Goal: Transaction & Acquisition: Purchase product/service

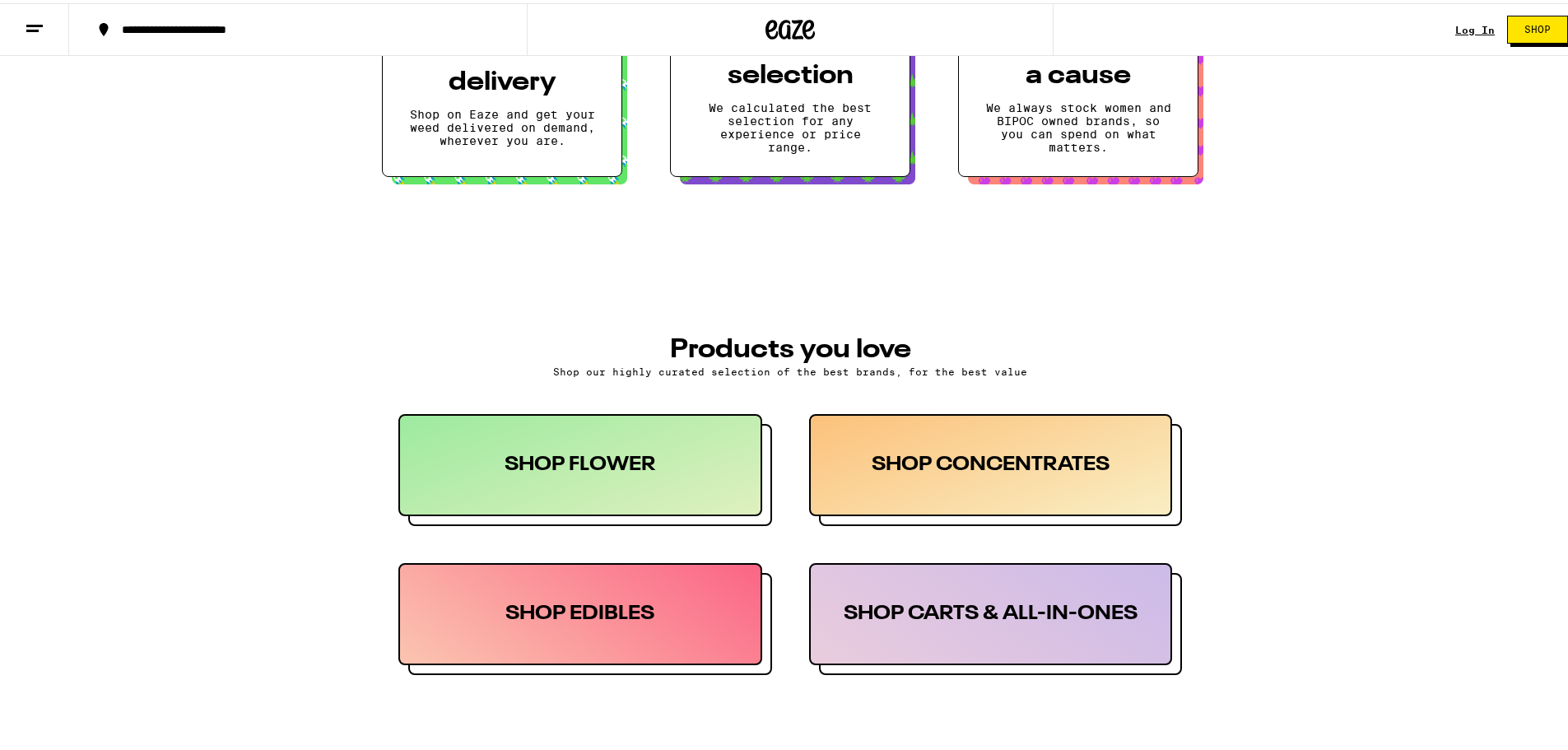
scroll to position [576, 0]
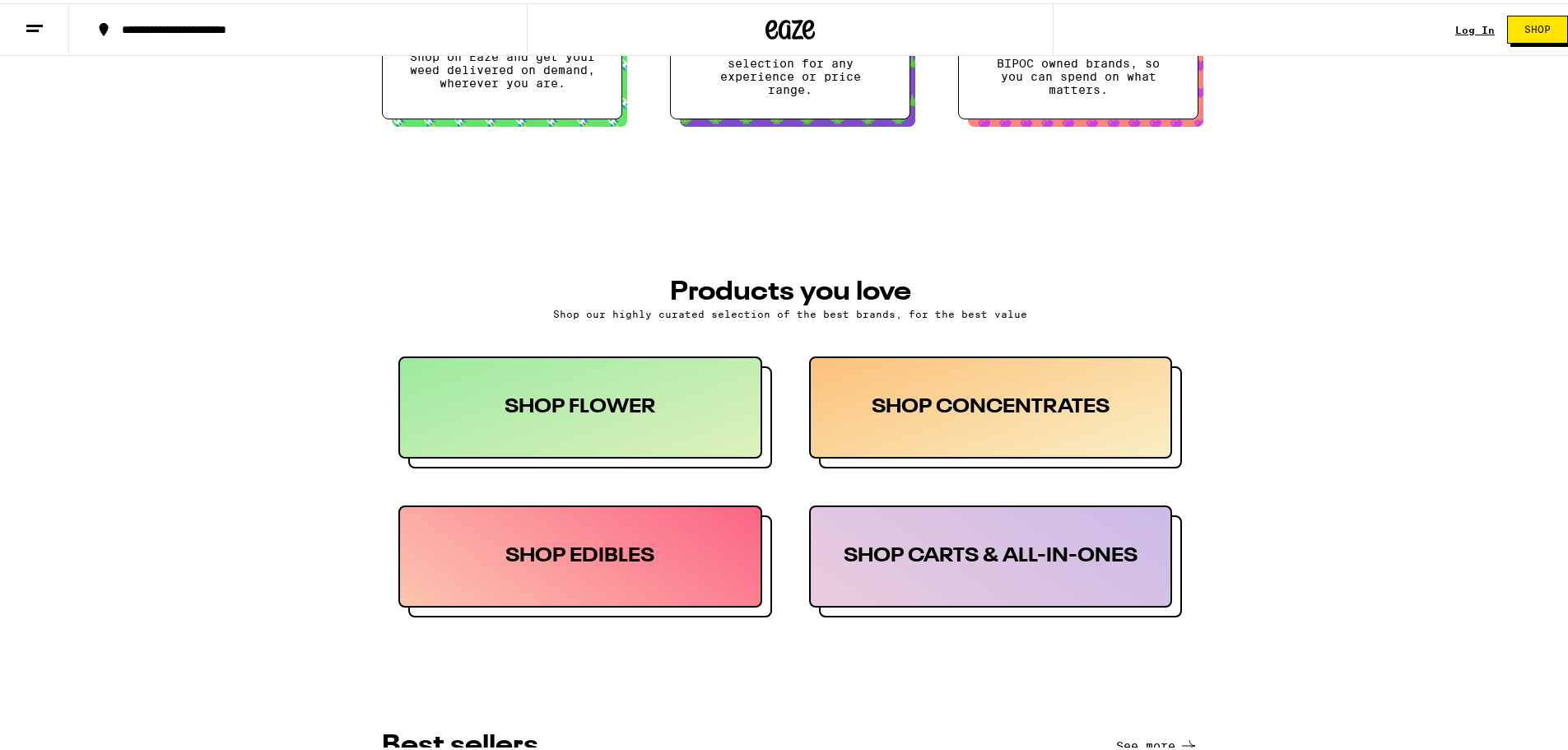
click at [650, 399] on div "SHOP FLOWER" at bounding box center [580, 405] width 364 height 102
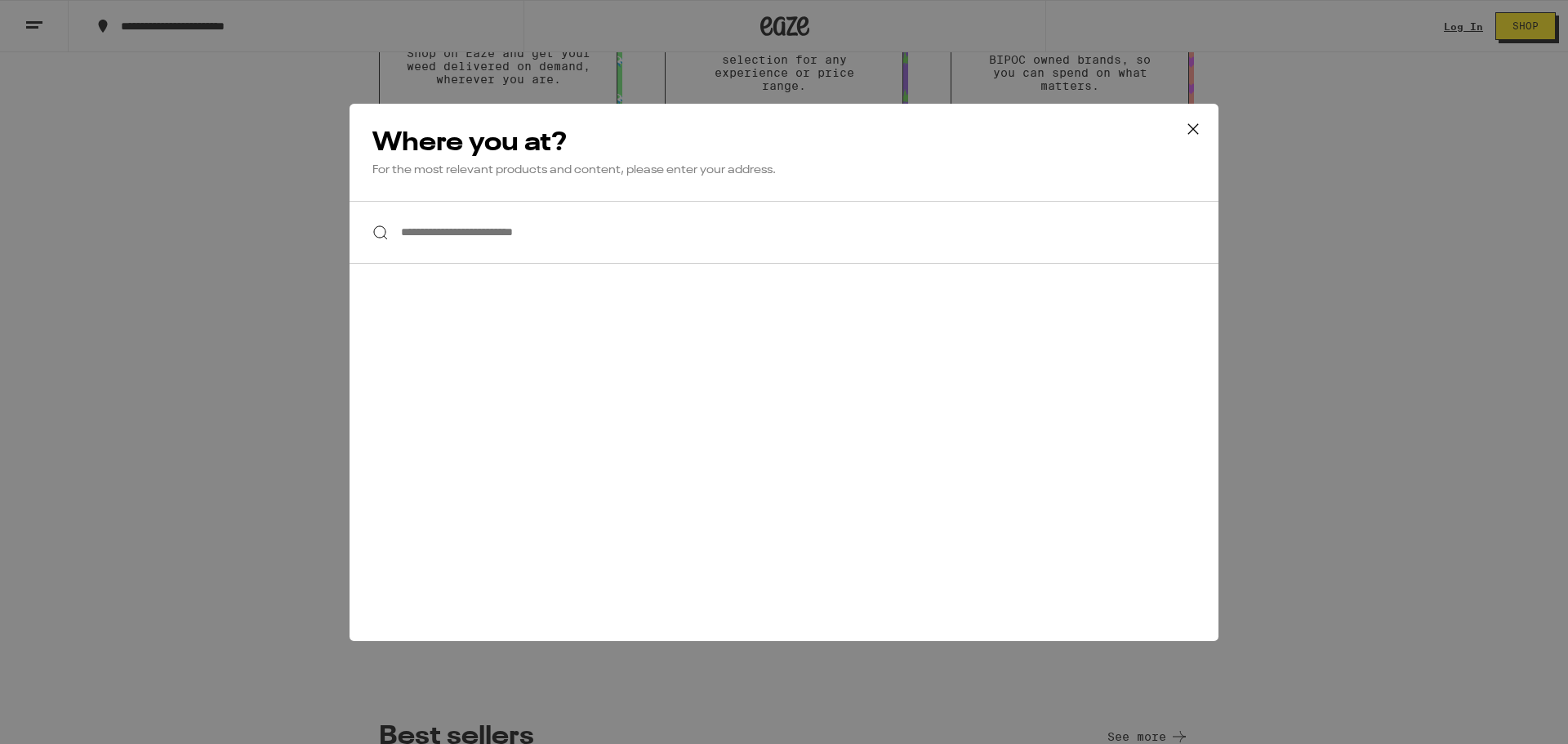
click at [1189, 129] on icon at bounding box center [1193, 129] width 24 height 24
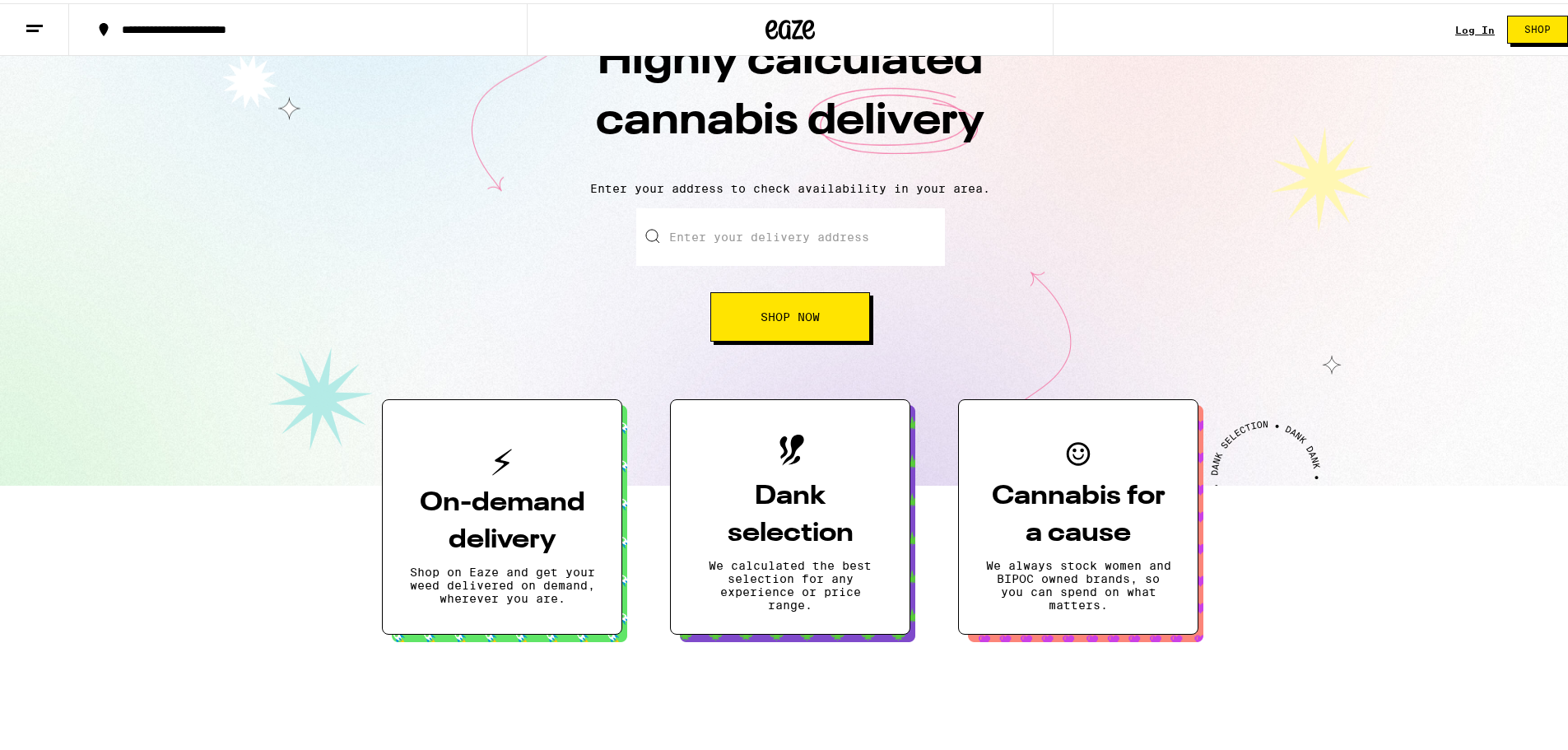
scroll to position [0, 0]
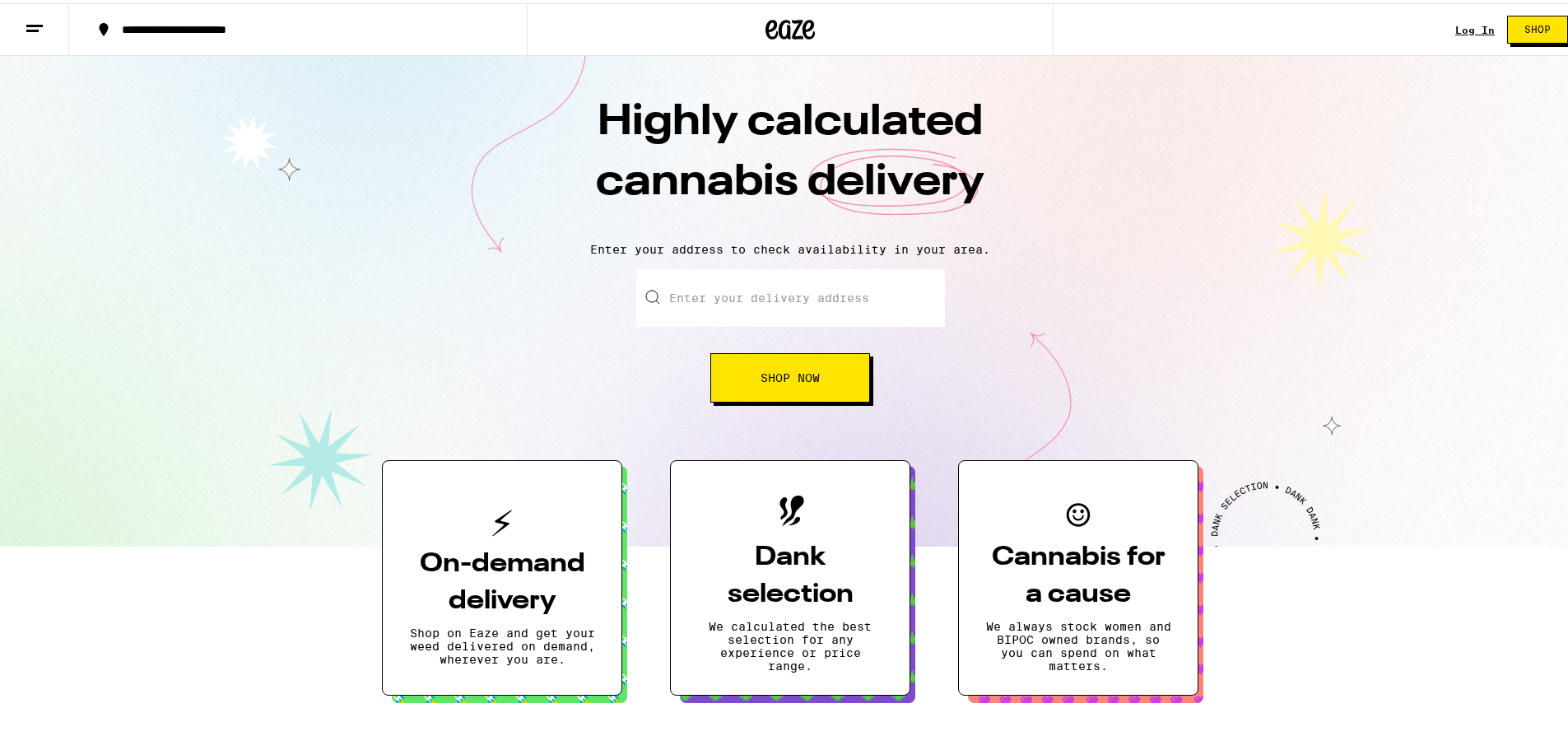
click at [818, 294] on input "Enter your delivery address" at bounding box center [791, 294] width 308 height 57
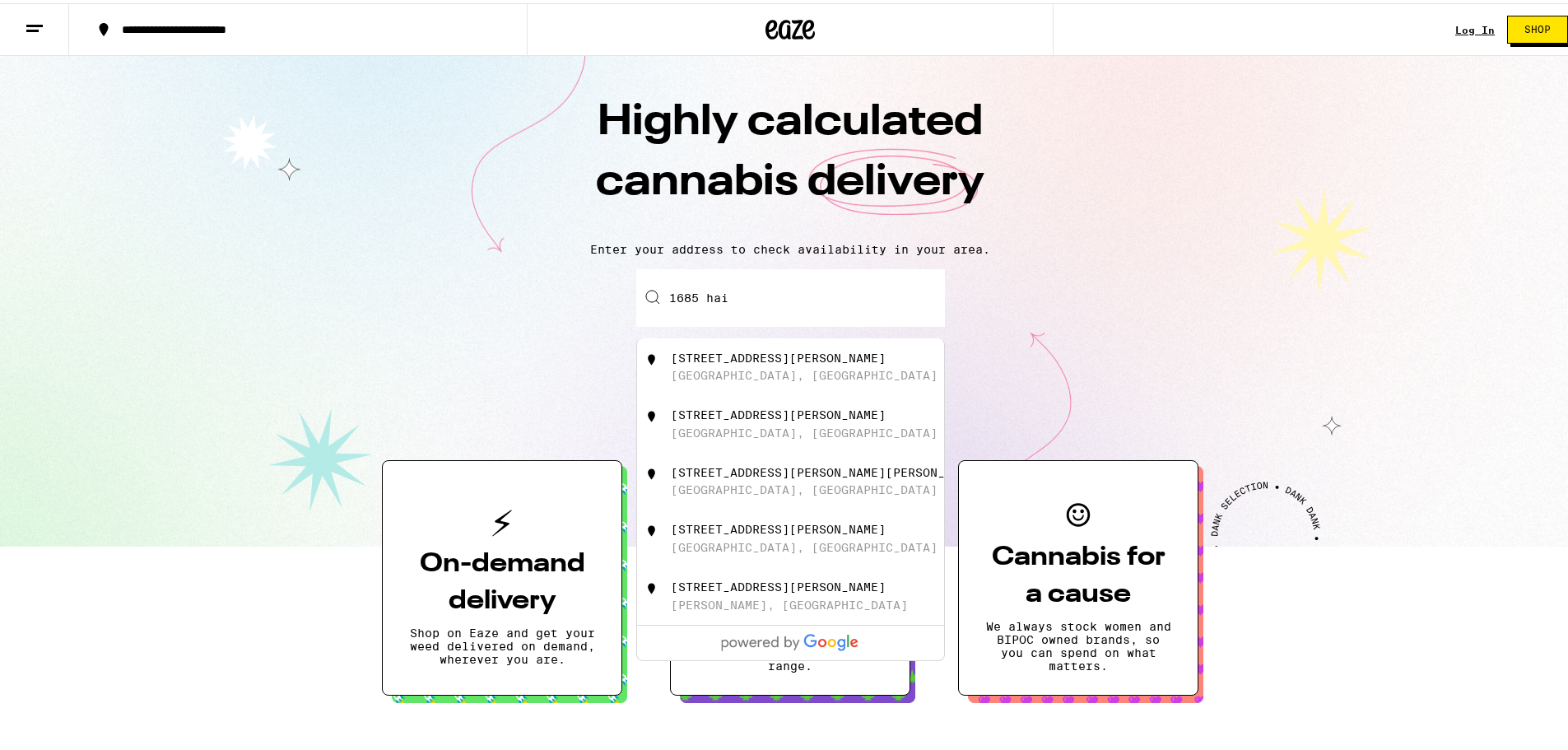
click at [734, 353] on div "[STREET_ADDRESS][PERSON_NAME]" at bounding box center [778, 354] width 215 height 13
type input "[STREET_ADDRESS][PERSON_NAME]"
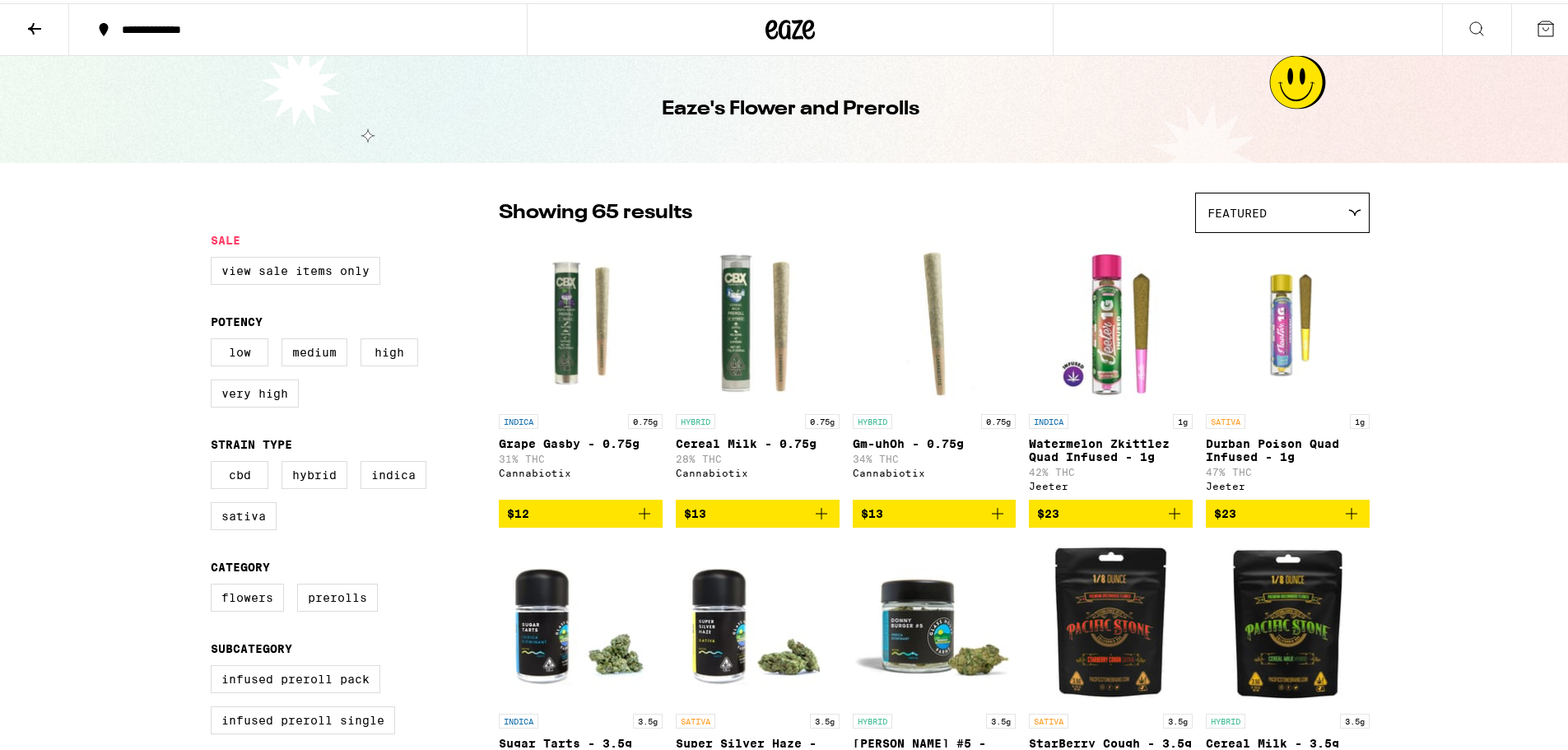
click at [1348, 210] on icon at bounding box center [1354, 209] width 13 height 7
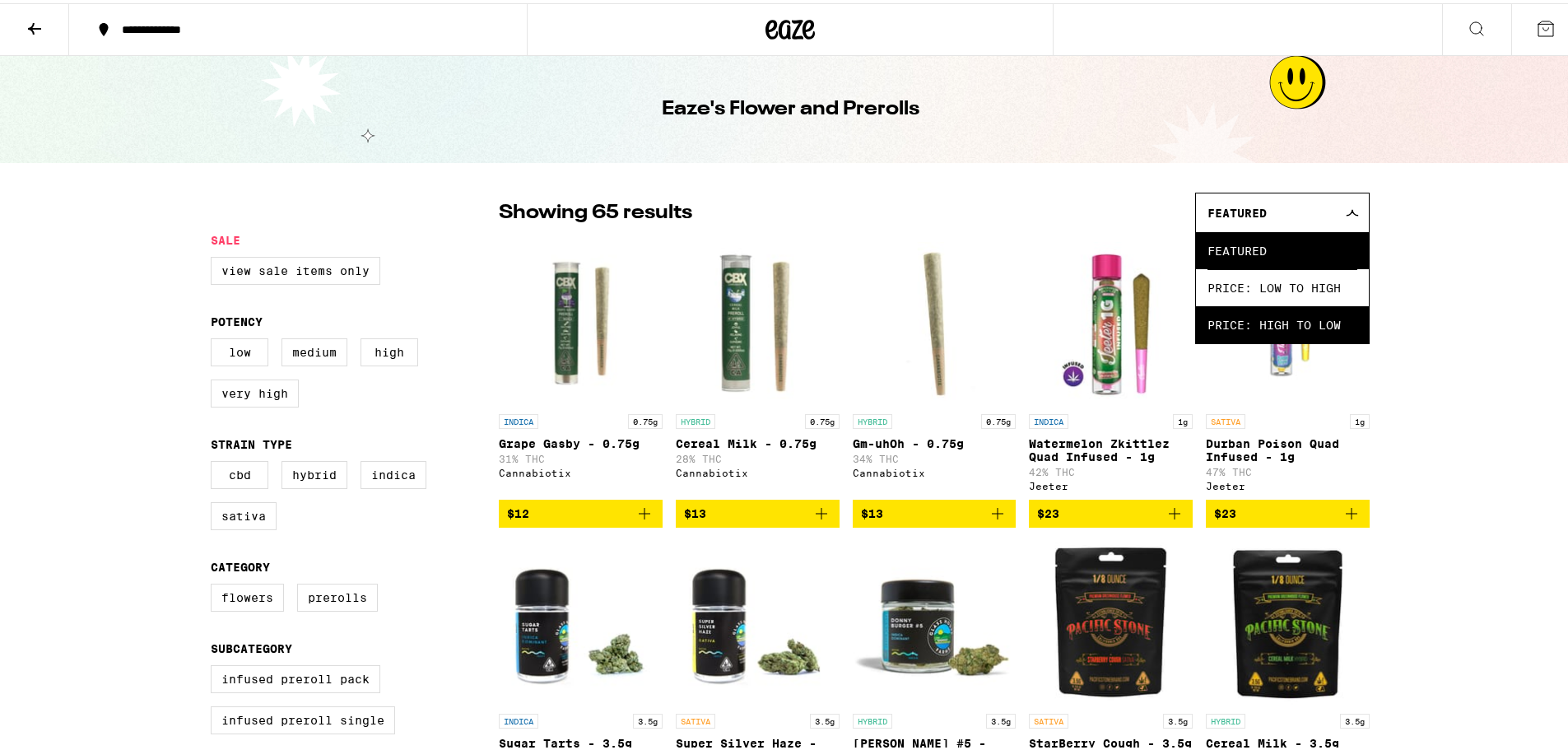
click at [1316, 317] on span "Price: High to Low" at bounding box center [1282, 322] width 150 height 37
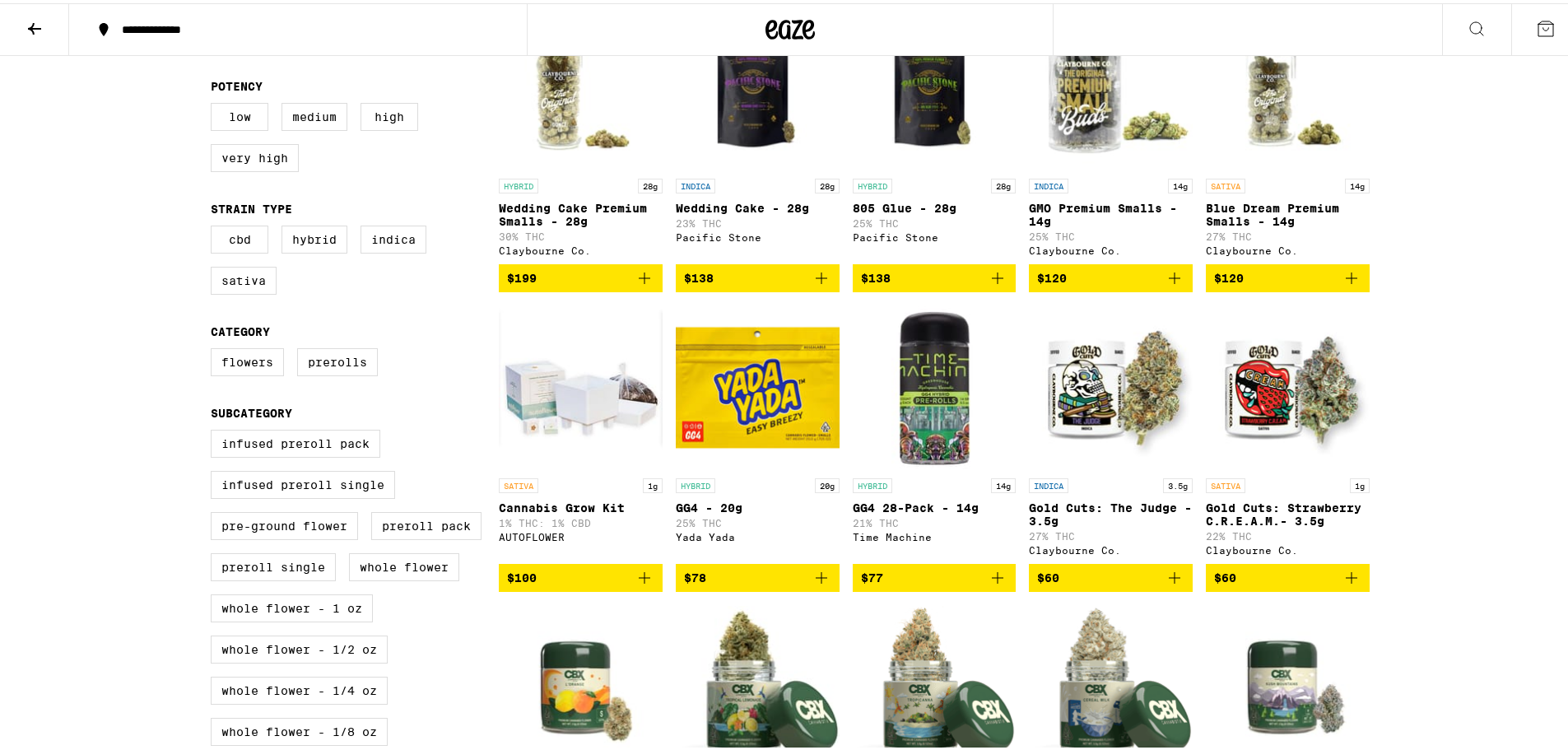
scroll to position [329, 0]
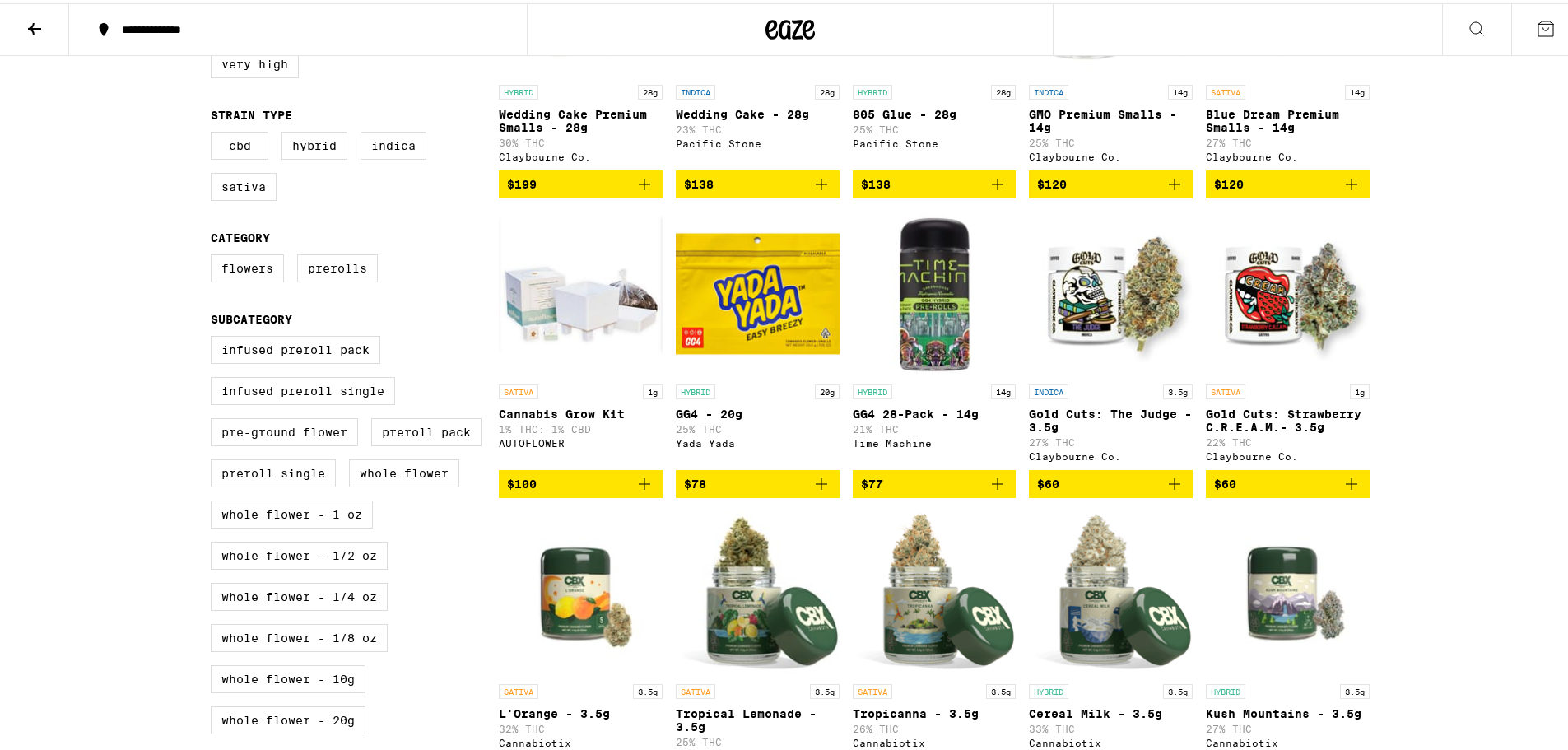
click at [621, 316] on img "Open page for Cannabis Grow Kit from AUTOFLOWER" at bounding box center [581, 290] width 164 height 165
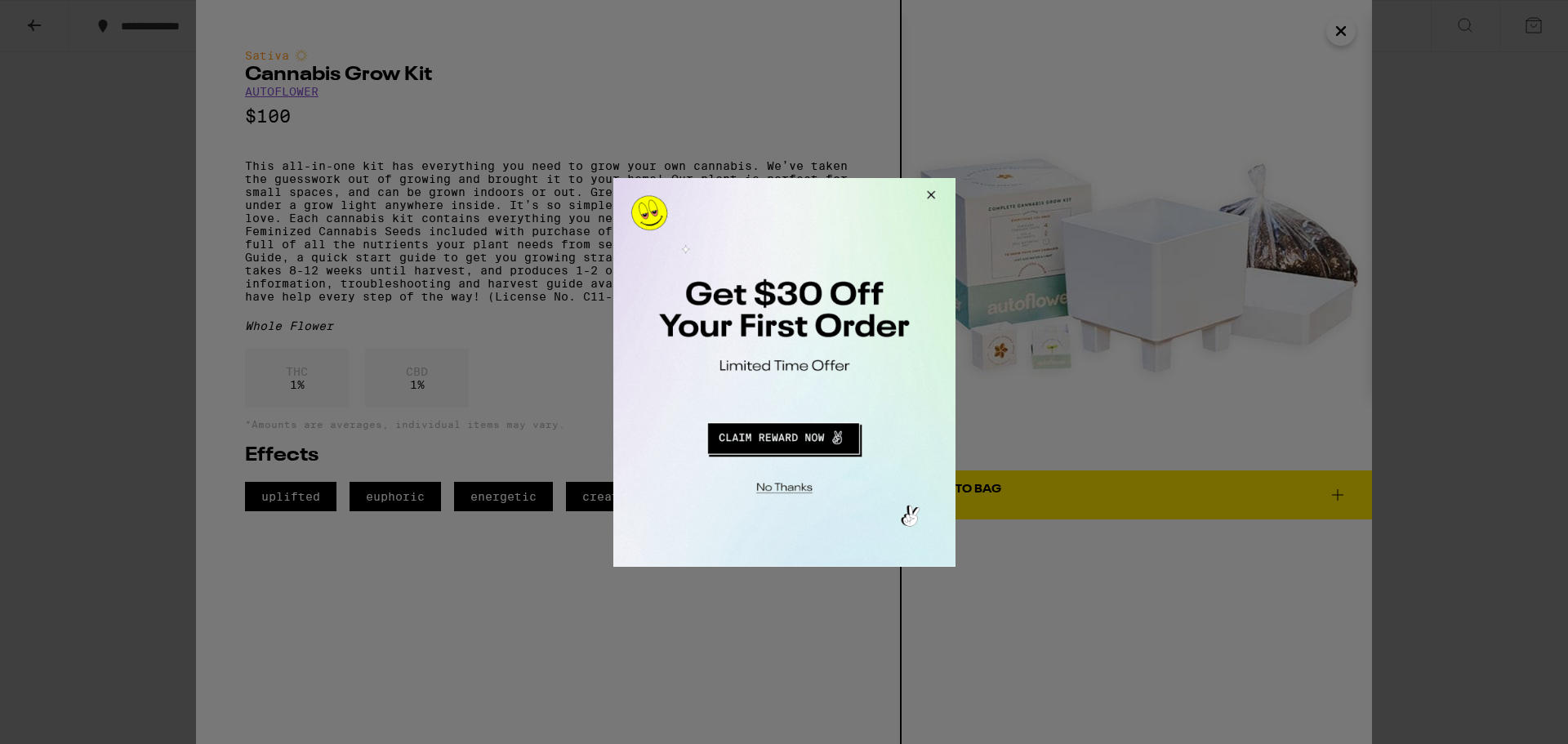
click at [804, 486] on button "Close Modal" at bounding box center [781, 484] width 332 height 25
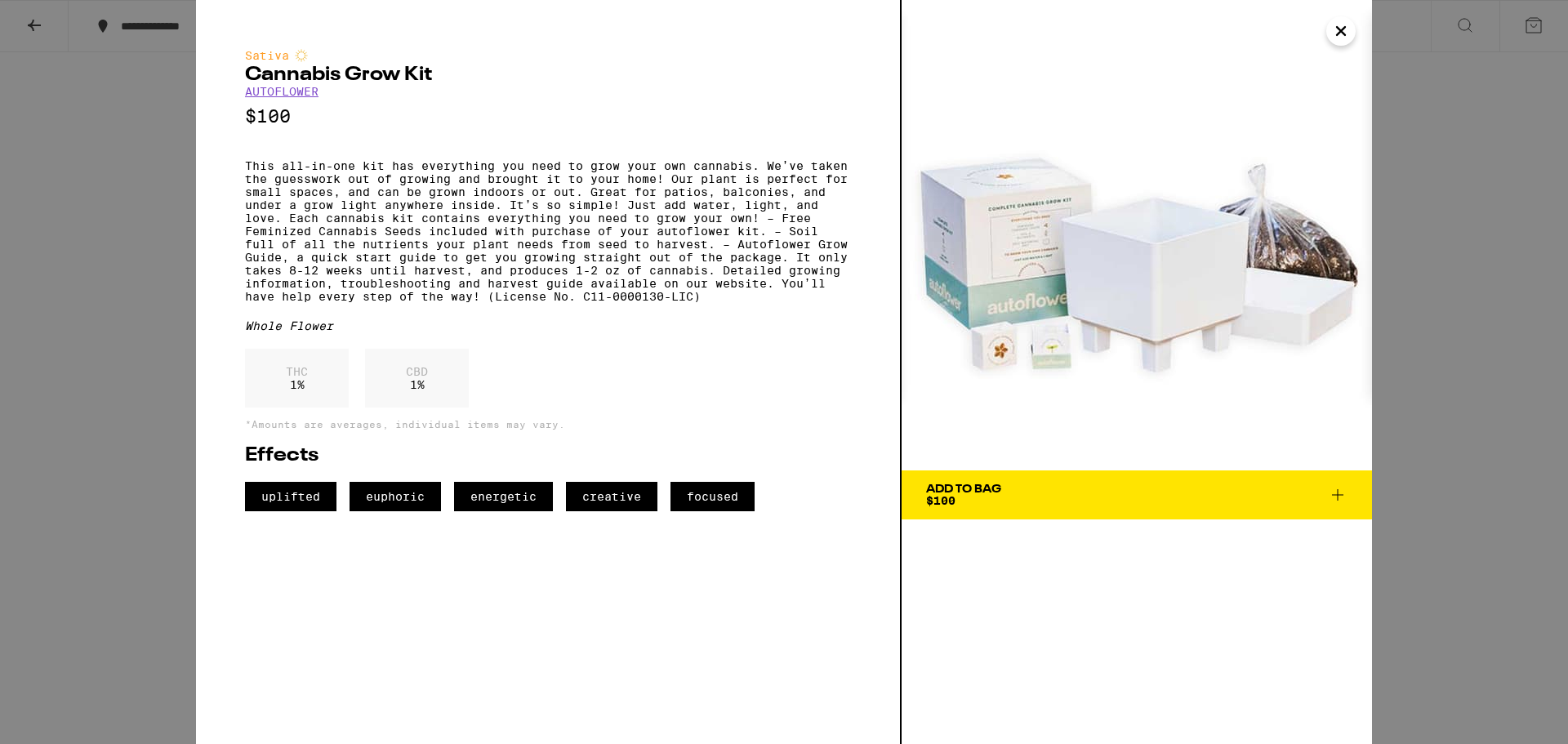
click at [1335, 34] on icon "Close" at bounding box center [1341, 31] width 19 height 24
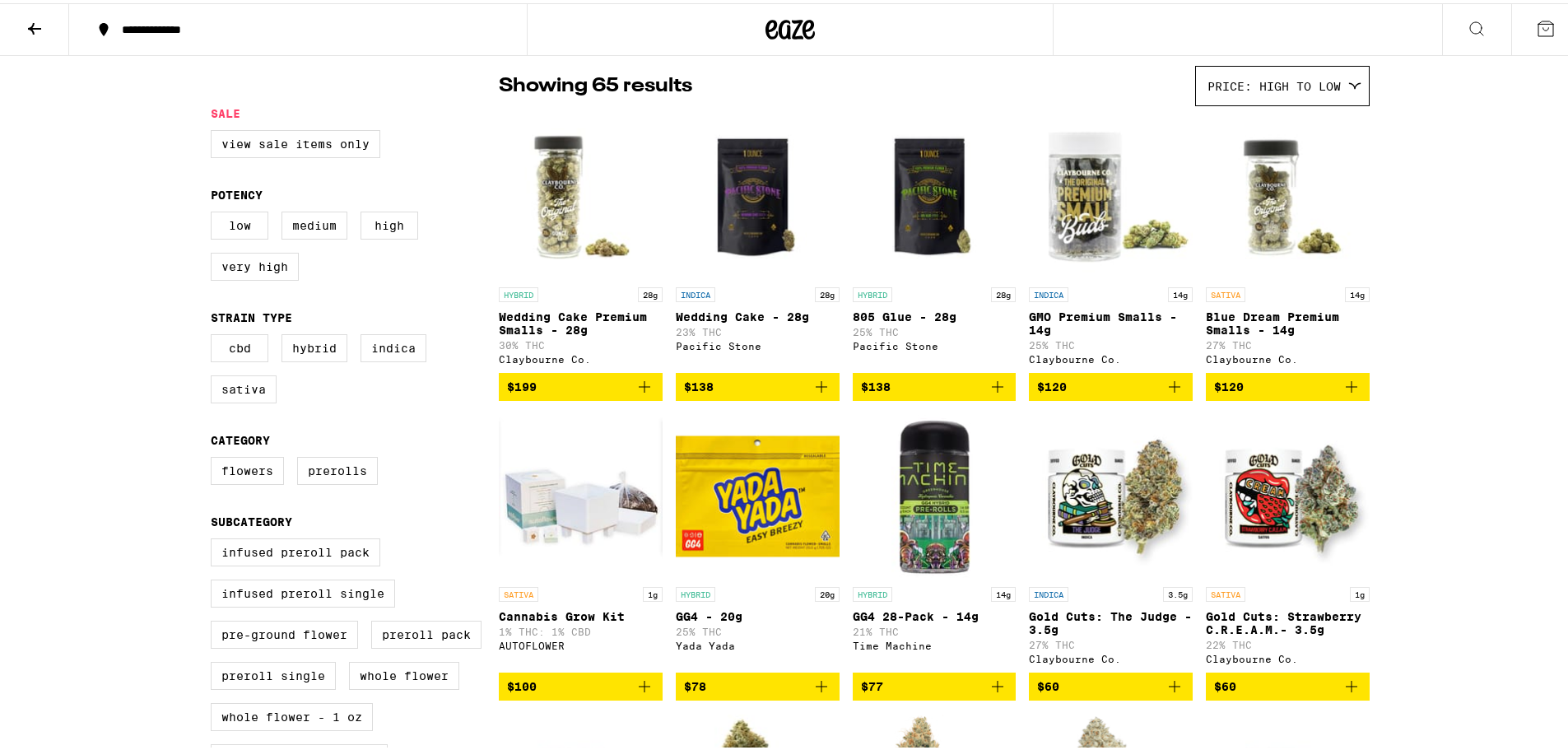
scroll to position [82, 0]
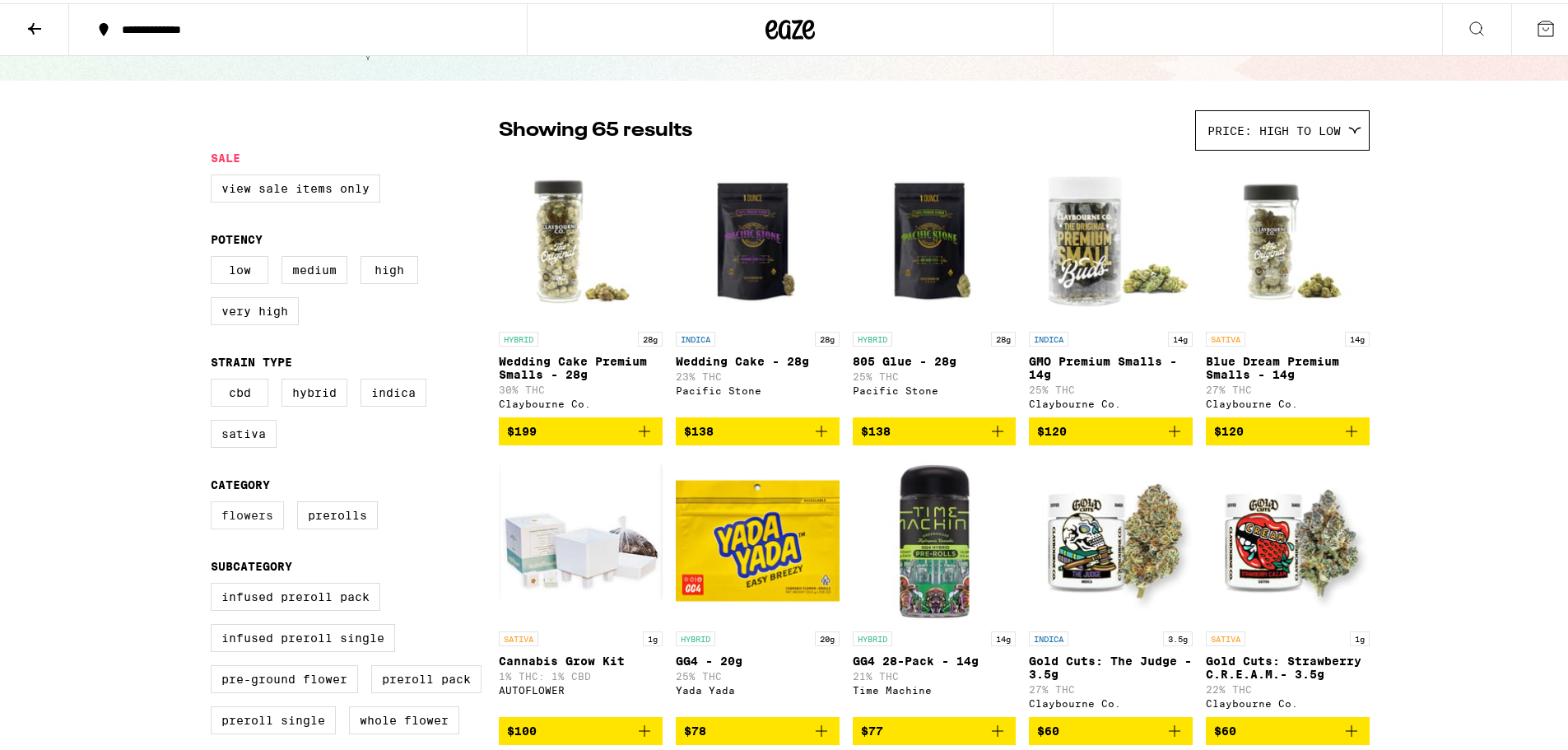
click at [234, 522] on label "Flowers" at bounding box center [247, 512] width 73 height 28
click at [215, 501] on input "Flowers" at bounding box center [214, 501] width 1 height 1
checkbox input "true"
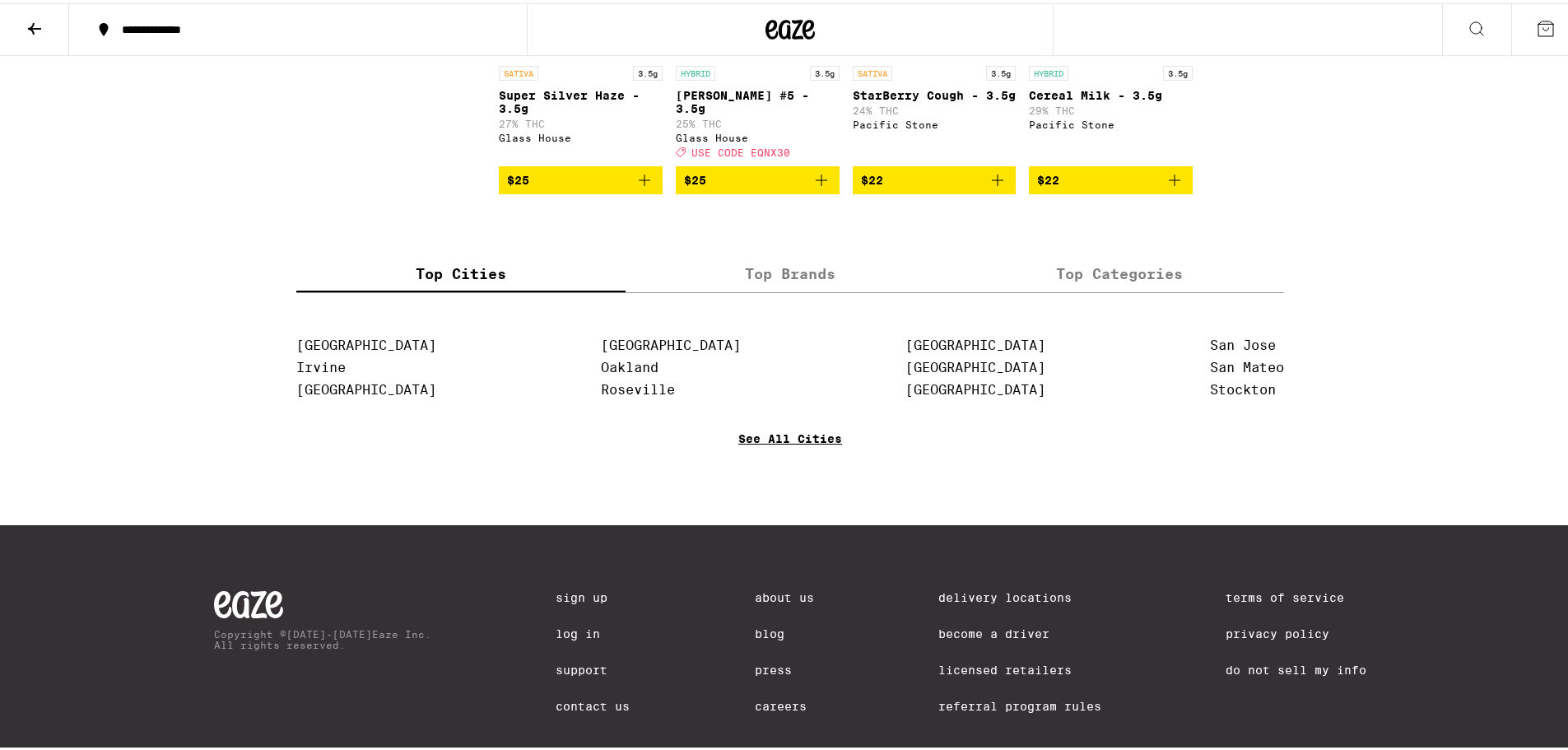
scroll to position [2222, 0]
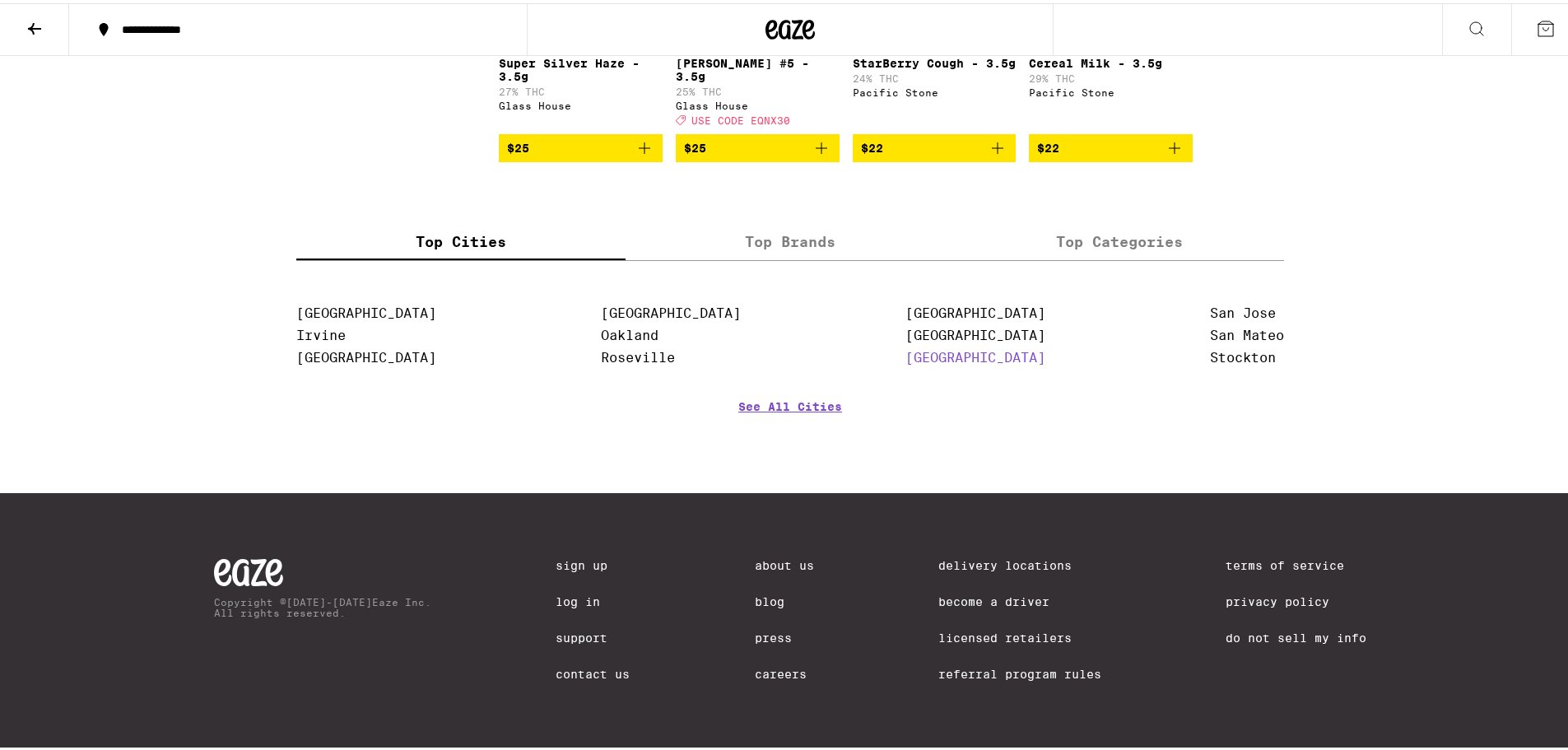
click at [925, 362] on link "[GEOGRAPHIC_DATA]" at bounding box center [975, 354] width 140 height 16
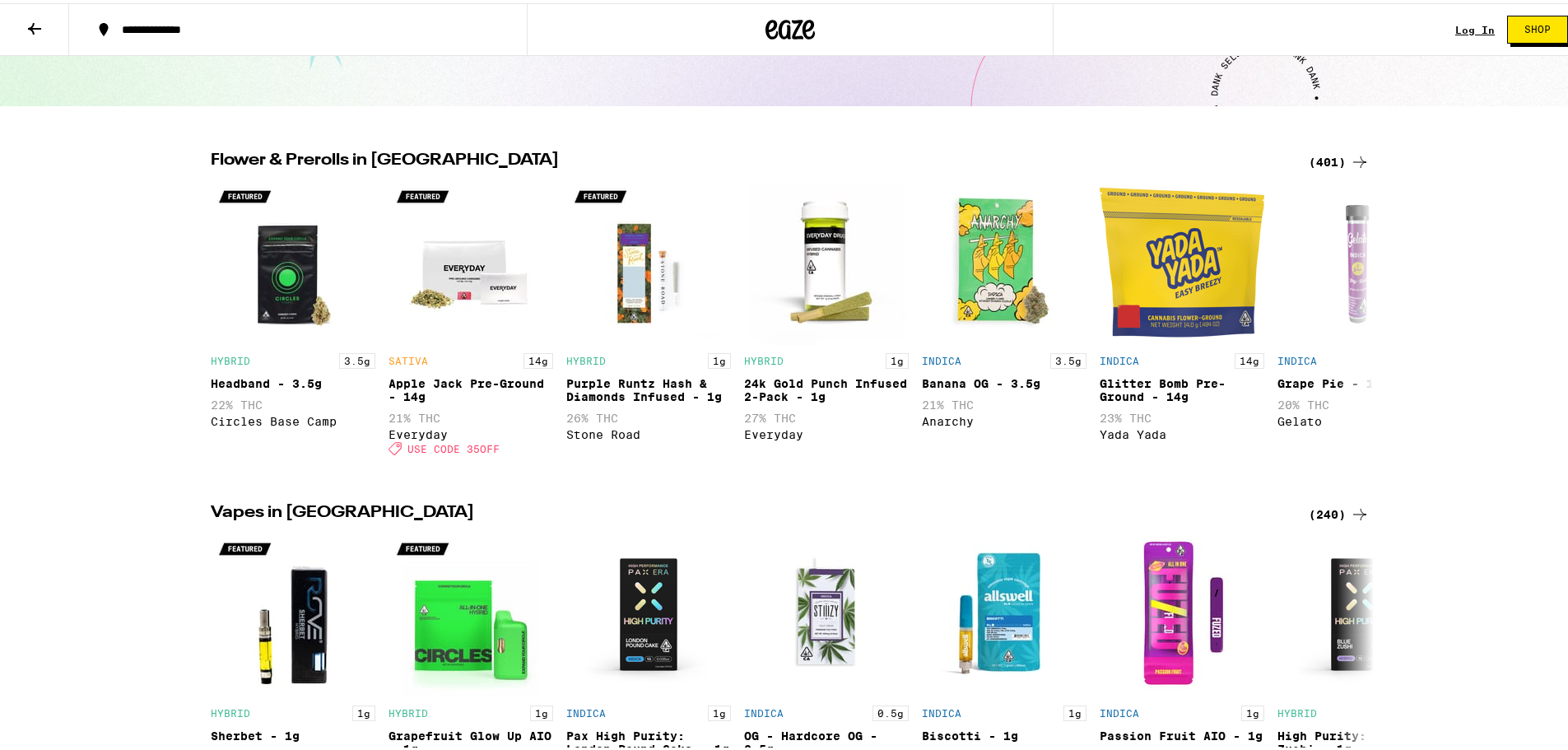
scroll to position [329, 0]
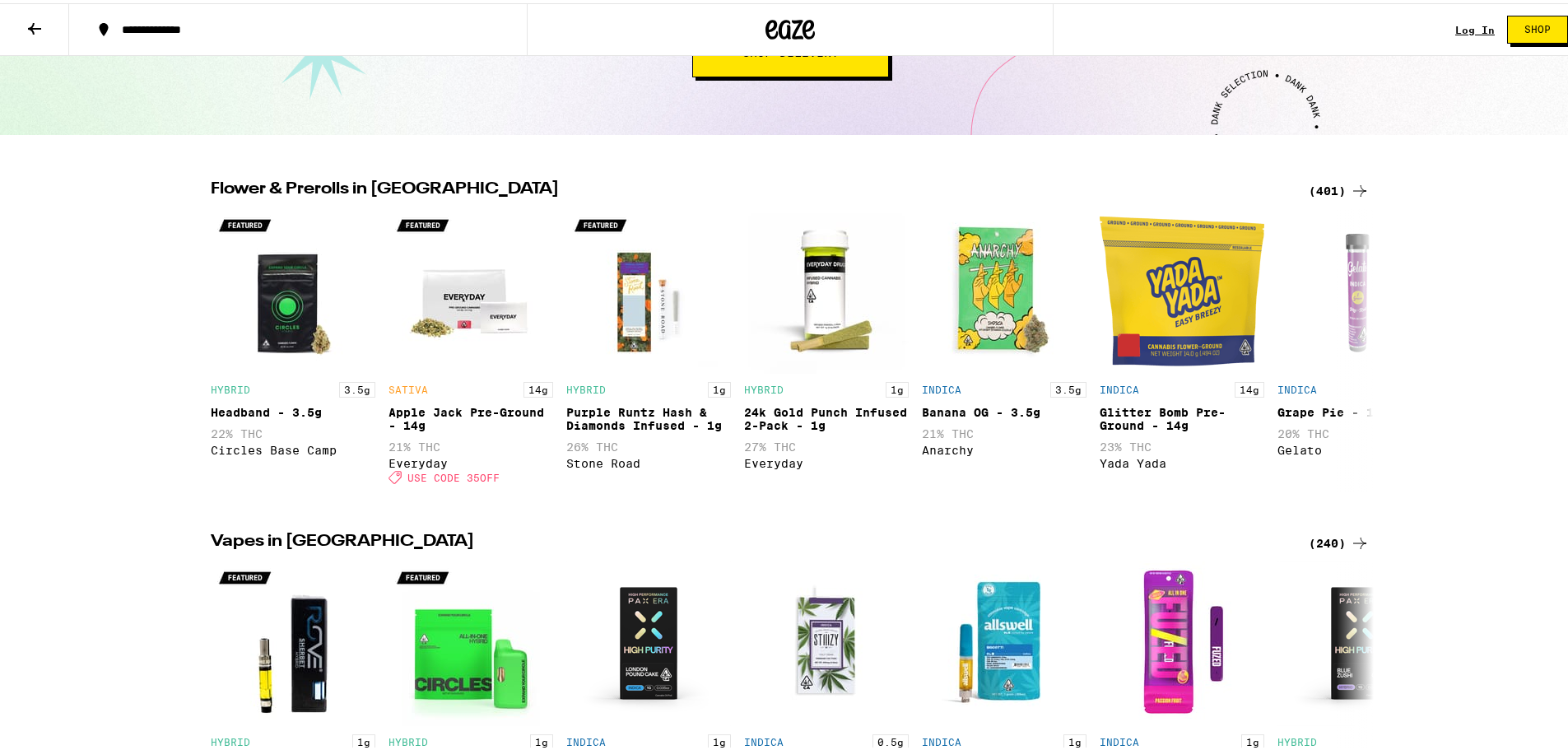
click at [1320, 192] on div "(401)" at bounding box center [1338, 188] width 61 height 19
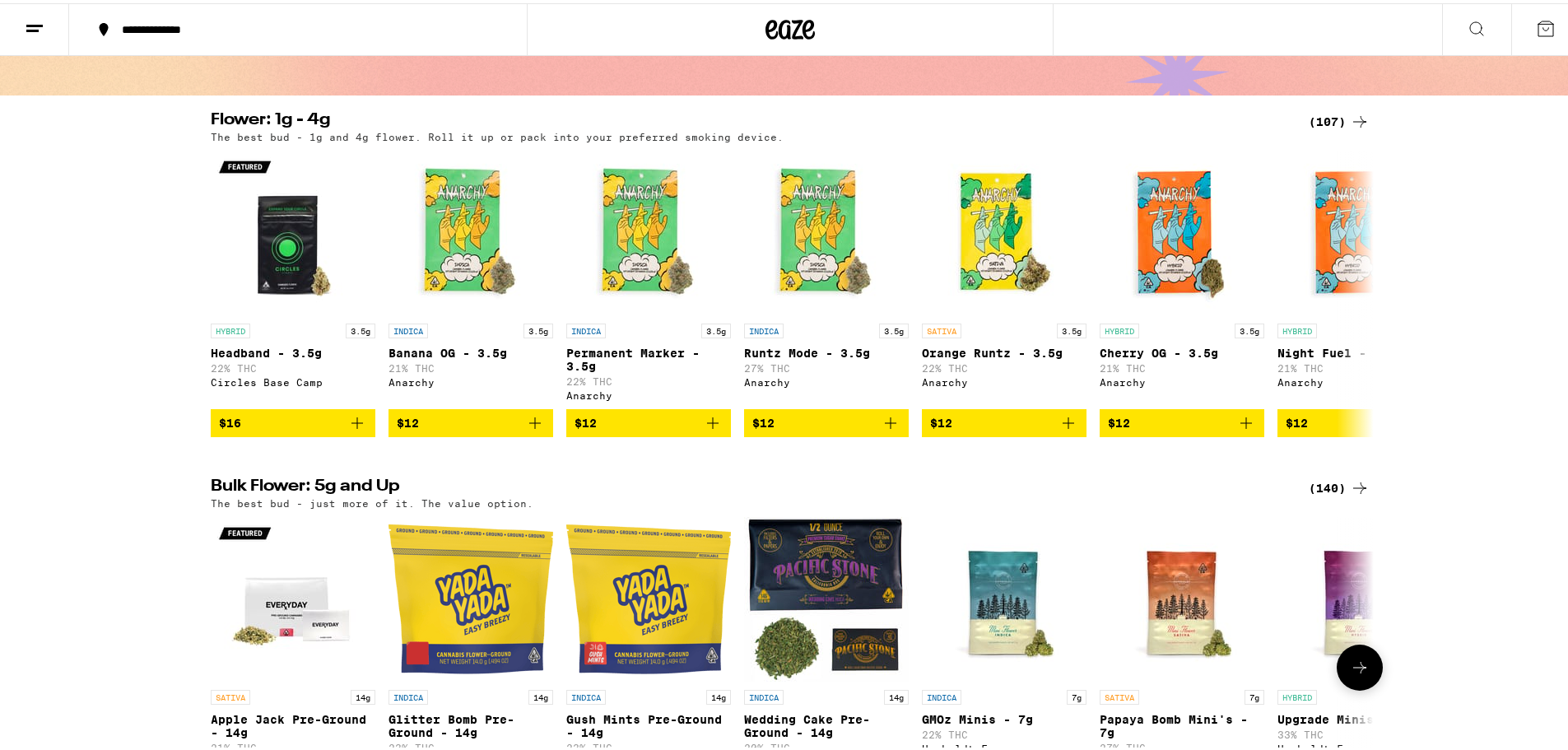
scroll to position [82, 0]
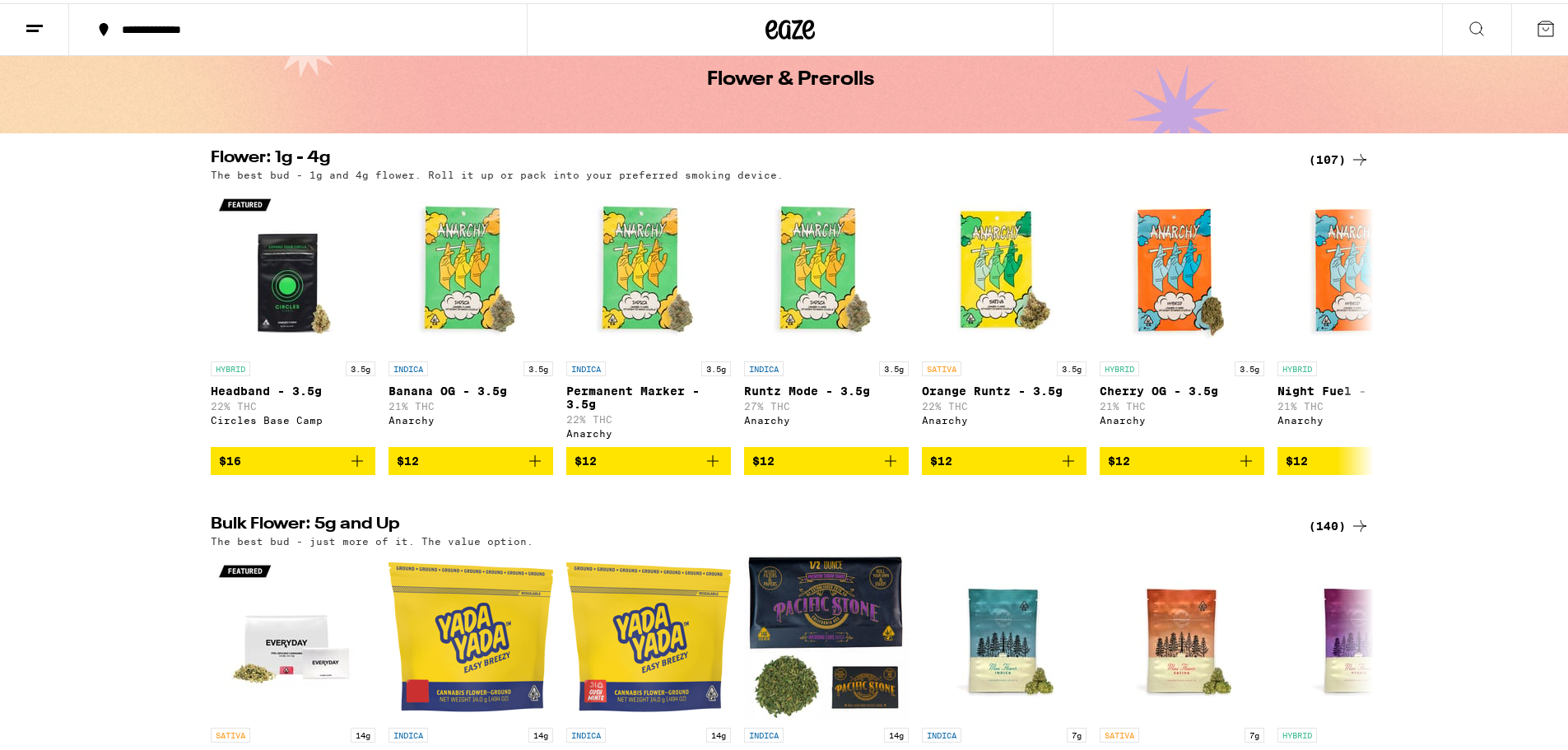
click at [1342, 160] on div "(107)" at bounding box center [1338, 156] width 61 height 19
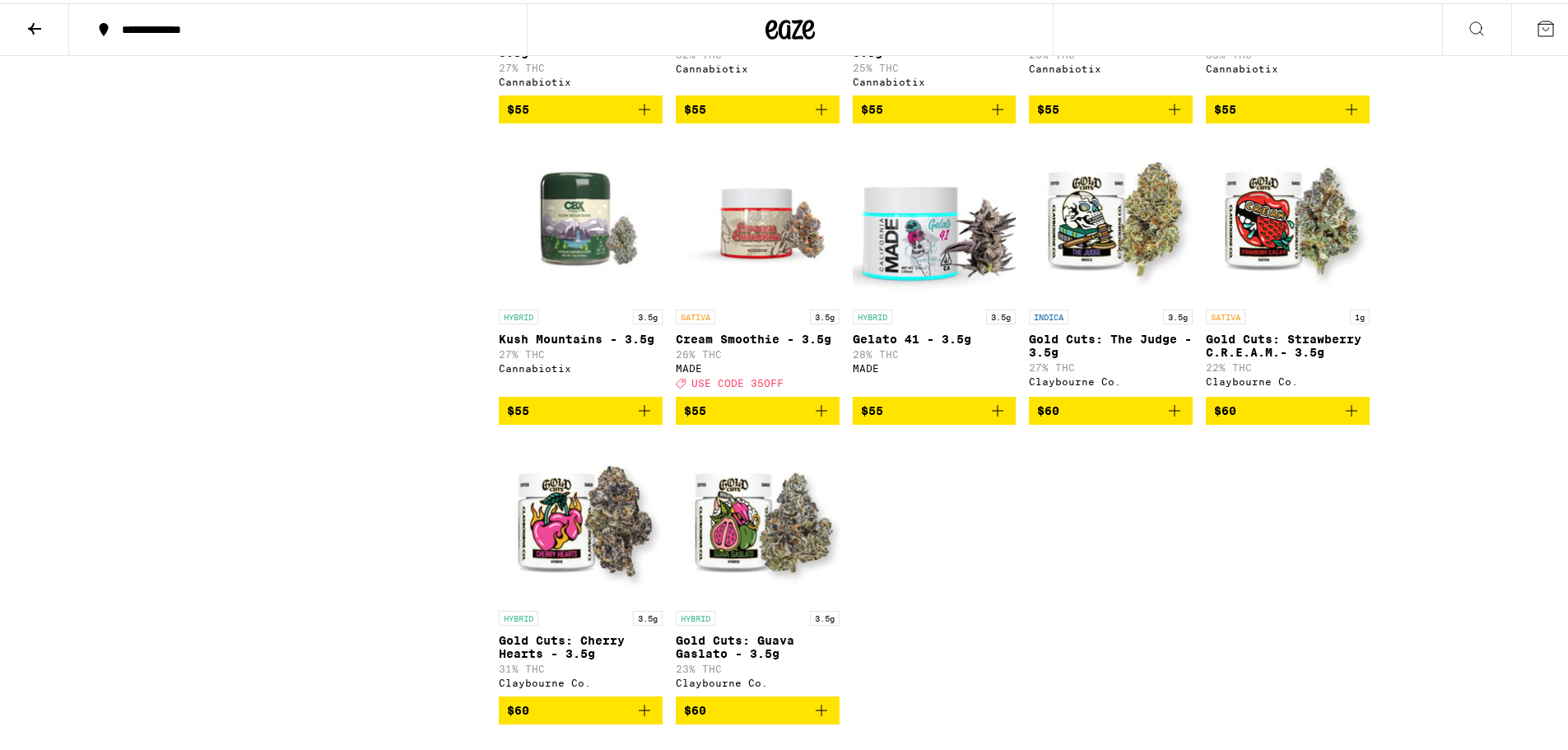
scroll to position [6006, 0]
